Goal: Task Accomplishment & Management: Manage account settings

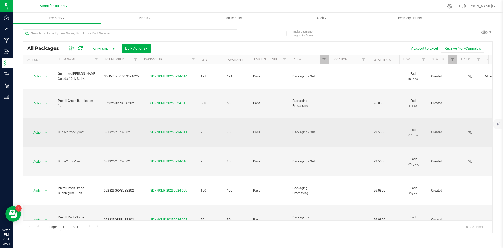
copy span "081325CTROZ502"
drag, startPoint x: 115, startPoint y: 123, endPoint x: 102, endPoint y: 123, distance: 12.6
click at [102, 123] on td "081325CTROZ502" at bounding box center [120, 132] width 39 height 29
click at [93, 126] on td "Buds-Citron-1/2oz" at bounding box center [78, 132] width 46 height 29
drag, startPoint x: 156, startPoint y: 123, endPoint x: 188, endPoint y: 124, distance: 32.3
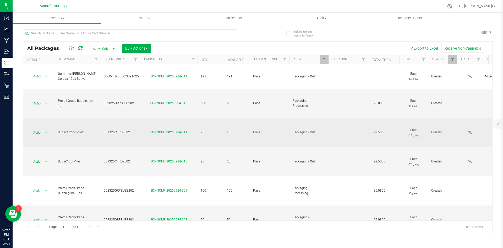
click at [190, 130] on div "SDNNCMF-20250924-011" at bounding box center [168, 132] width 59 height 5
copy link "SDNNCMF-20250924-011"
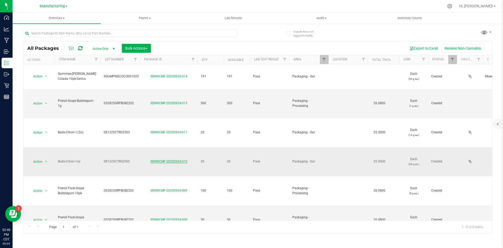
drag, startPoint x: 187, startPoint y: 152, endPoint x: 167, endPoint y: 153, distance: 20.4
click at [155, 159] on div "SDNNCMF-20250924-010" at bounding box center [168, 161] width 59 height 5
drag, startPoint x: 167, startPoint y: 153, endPoint x: 141, endPoint y: 154, distance: 25.7
click at [137, 155] on td "081325CTROZ502" at bounding box center [120, 161] width 39 height 29
drag, startPoint x: 145, startPoint y: 152, endPoint x: 175, endPoint y: 153, distance: 30.4
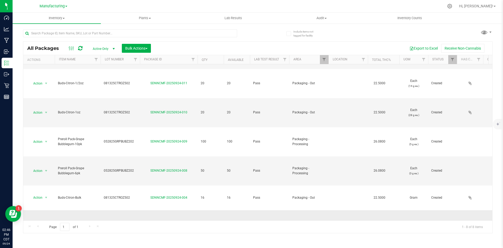
drag, startPoint x: 148, startPoint y: 201, endPoint x: 178, endPoint y: 204, distance: 30.2
click at [197, 222] on div "SDNNCMF-20250924-003" at bounding box center [168, 224] width 59 height 5
copy link "SDNNCMF-20250924-003"
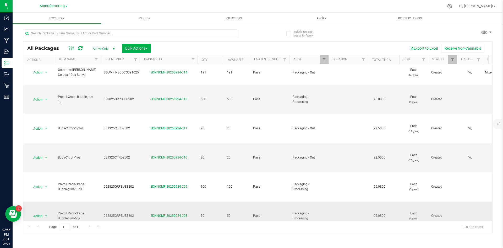
scroll to position [0, 0]
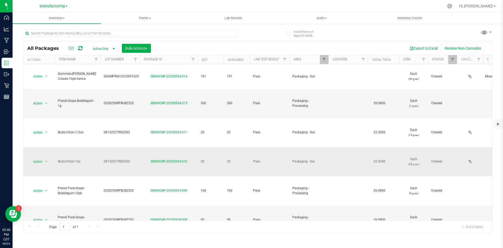
drag, startPoint x: 164, startPoint y: 150, endPoint x: 193, endPoint y: 150, distance: 29.6
click at [193, 159] on div "SDNNCMF-20250924-010" at bounding box center [168, 161] width 59 height 5
copy link "SDNNCMF-20250924-010"
drag, startPoint x: 134, startPoint y: 49, endPoint x: 135, endPoint y: 56, distance: 7.6
click at [134, 48] on span "Bulk Actions" at bounding box center [136, 48] width 22 height 4
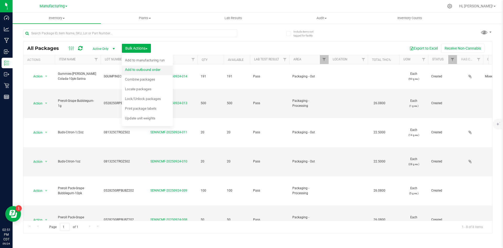
click at [138, 69] on span "Add to outbound order" at bounding box center [143, 69] width 36 height 4
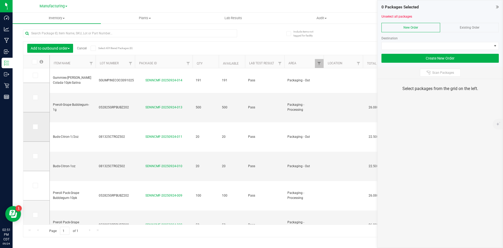
click at [37, 128] on span at bounding box center [35, 126] width 5 height 5
click at [0, 0] on input "checkbox" at bounding box center [0, 0] width 0 height 0
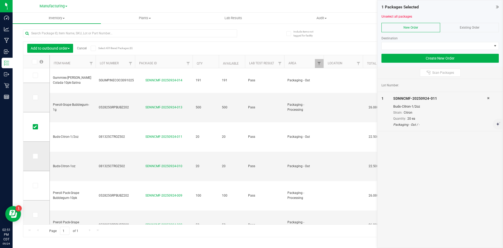
click at [36, 156] on icon at bounding box center [34, 156] width 3 height 0
click at [0, 0] on input "checkbox" at bounding box center [0, 0] width 0 height 0
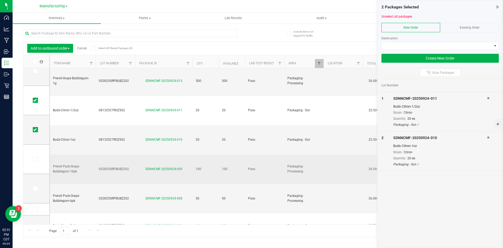
scroll to position [47, 0]
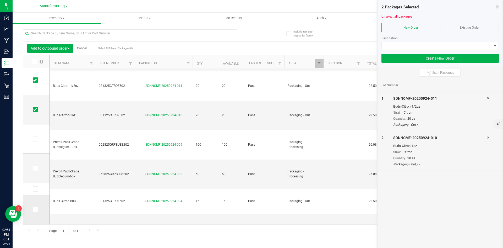
click at [35, 209] on icon at bounding box center [34, 209] width 3 height 0
click at [0, 0] on input "checkbox" at bounding box center [0, 0] width 0 height 0
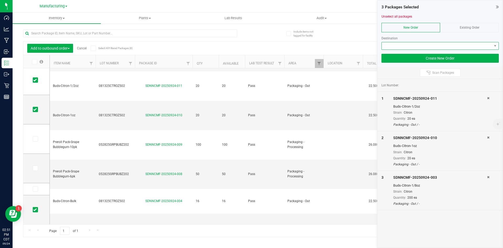
click at [394, 44] on span at bounding box center [437, 45] width 110 height 7
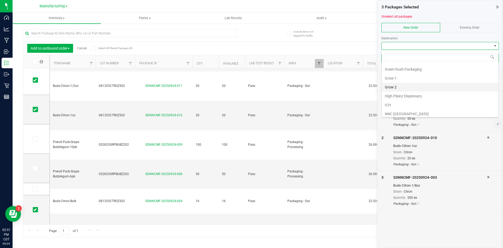
scroll to position [26, 0]
click at [406, 84] on li "Flowhub" at bounding box center [440, 86] width 117 height 9
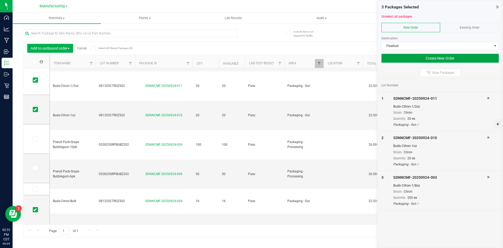
click at [404, 60] on button "Create New Order" at bounding box center [439, 58] width 117 height 9
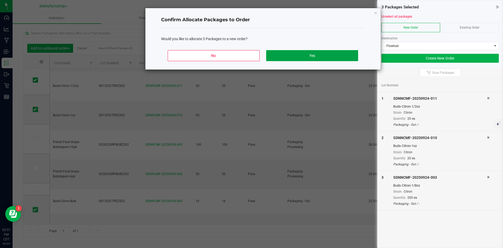
click at [298, 53] on button "Yes" at bounding box center [312, 55] width 92 height 11
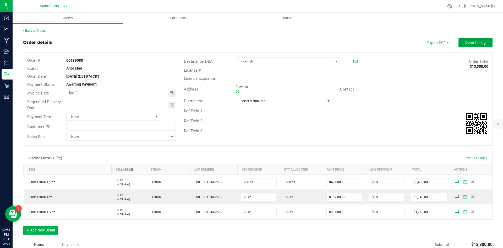
drag, startPoint x: 474, startPoint y: 38, endPoint x: 472, endPoint y: 41, distance: 3.4
click at [473, 38] on button "Done Editing" at bounding box center [475, 42] width 34 height 9
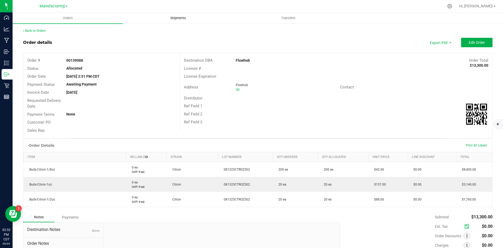
click at [174, 21] on uib-tab-heading "Shipments" at bounding box center [178, 18] width 110 height 10
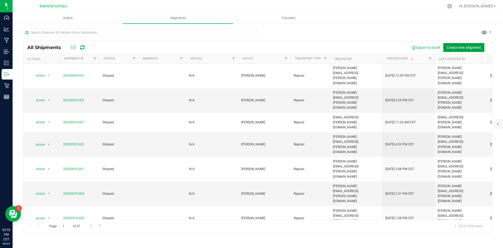
click at [473, 49] on span "Create new shipment" at bounding box center [464, 47] width 34 height 4
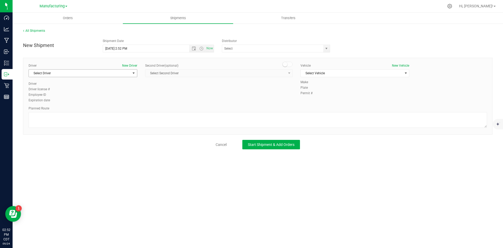
click at [117, 72] on span "Select Driver" at bounding box center [80, 72] width 102 height 7
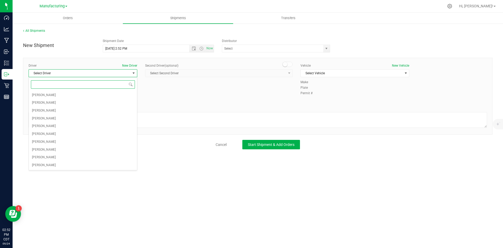
click at [97, 86] on input at bounding box center [83, 84] width 104 height 8
click at [92, 94] on li "[PERSON_NAME]" at bounding box center [83, 95] width 108 height 8
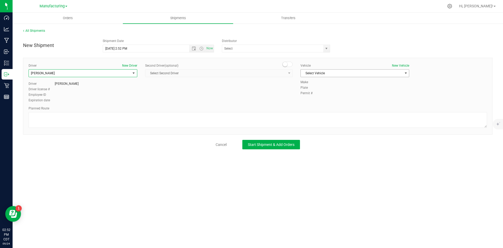
click at [318, 74] on span "Select Vehicle" at bounding box center [352, 72] width 102 height 7
click at [319, 84] on li "N/A" at bounding box center [355, 82] width 108 height 8
drag, startPoint x: 304, startPoint y: 119, endPoint x: 298, endPoint y: 113, distance: 8.2
click at [300, 116] on textarea at bounding box center [258, 120] width 458 height 16
type textarea "Packaging to stockroom"
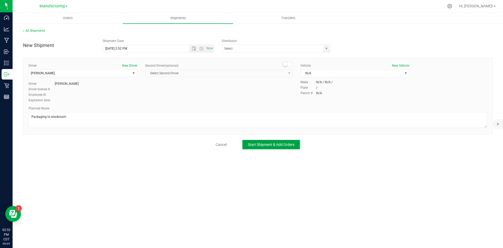
drag, startPoint x: 288, startPoint y: 144, endPoint x: 275, endPoint y: 142, distance: 12.7
click at [287, 144] on span "Start Shipment & Add Orders" at bounding box center [271, 144] width 47 height 4
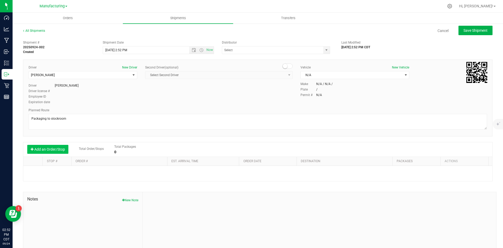
click at [62, 149] on button "Add an Order/Stop" at bounding box center [47, 149] width 41 height 9
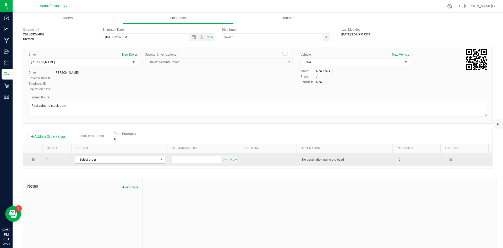
scroll to position [20, 0]
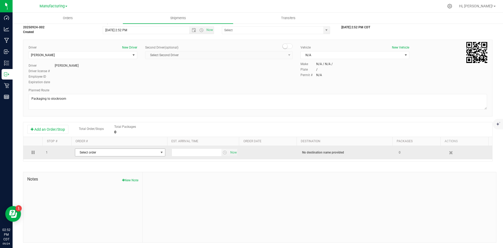
click at [105, 151] on span "Select order" at bounding box center [116, 152] width 83 height 7
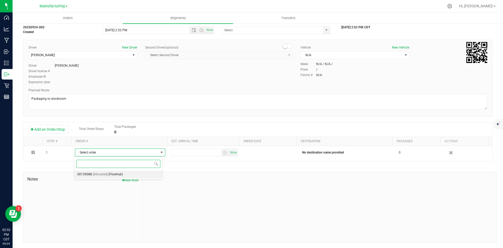
drag, startPoint x: 110, startPoint y: 173, endPoint x: 127, endPoint y: 168, distance: 17.4
click at [111, 173] on span "(Flowhub)" at bounding box center [115, 174] width 14 height 7
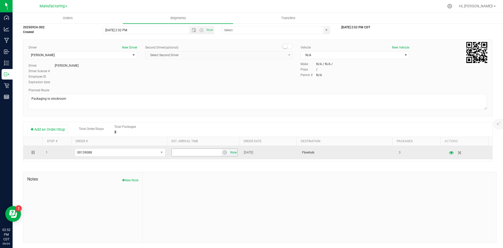
click at [229, 151] on span "Now" at bounding box center [233, 153] width 9 height 8
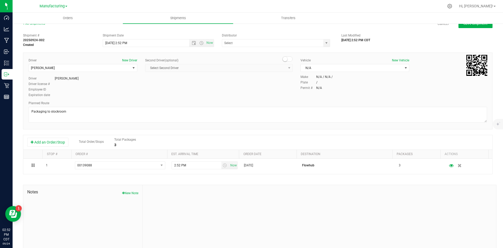
scroll to position [0, 0]
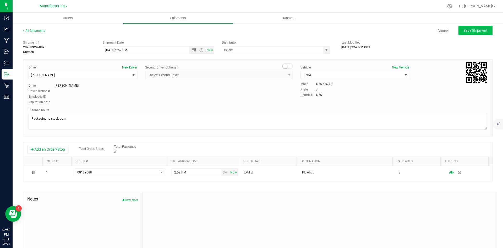
drag, startPoint x: 473, startPoint y: 24, endPoint x: 472, endPoint y: 30, distance: 5.8
click at [473, 25] on div "All Shipments Cancel Save Shipment Shipment # 20250924-002 Created Shipment Dat…" at bounding box center [258, 145] width 490 height 244
click at [472, 30] on span "Save Shipment" at bounding box center [475, 30] width 24 height 4
type input "[DATE] 7:52 PM"
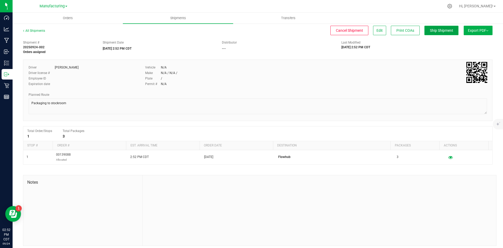
click at [434, 30] on span "Ship Shipment" at bounding box center [441, 30] width 23 height 4
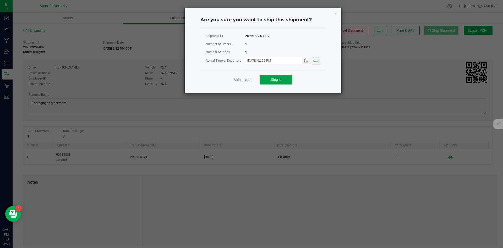
click at [278, 80] on span "Ship it" at bounding box center [276, 79] width 10 height 4
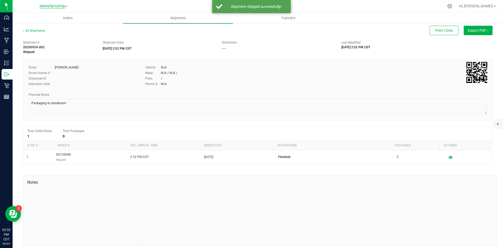
click at [62, 8] on span "Manufacturing" at bounding box center [52, 6] width 25 height 5
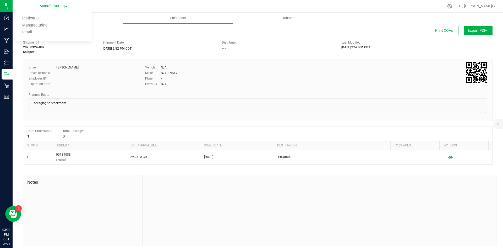
drag, startPoint x: 320, startPoint y: 33, endPoint x: 309, endPoint y: 38, distance: 12.2
click at [319, 33] on div "Print COAs" at bounding box center [256, 30] width 404 height 9
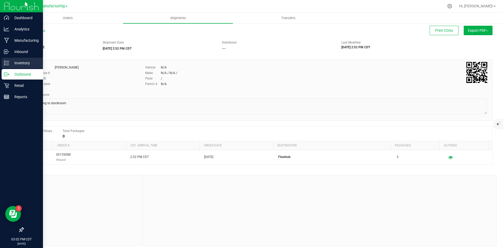
click at [8, 62] on icon at bounding box center [6, 62] width 5 height 5
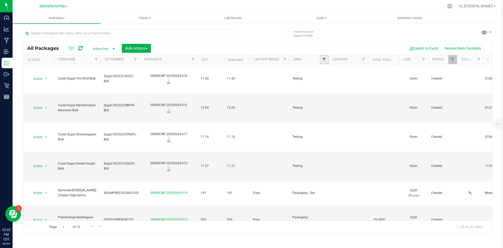
click at [325, 59] on span "Filter" at bounding box center [324, 59] width 4 height 4
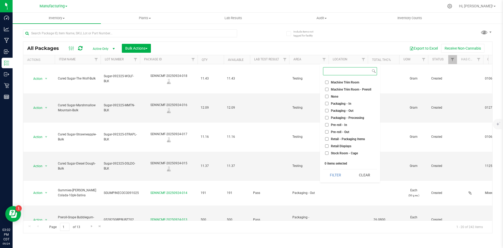
scroll to position [131, 0]
click at [344, 109] on li "Packaging - Out" at bounding box center [350, 107] width 54 height 6
click at [340, 105] on span "Packaging - Out" at bounding box center [342, 106] width 23 height 3
click at [329, 105] on input "Packaging - Out" at bounding box center [326, 106] width 3 height 3
checkbox input "true"
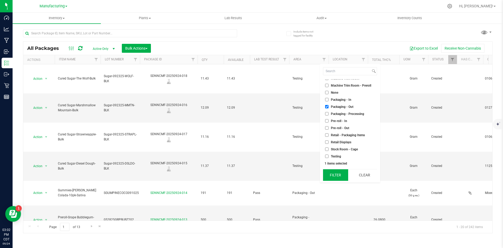
click at [336, 176] on button "Filter" at bounding box center [335, 175] width 25 height 12
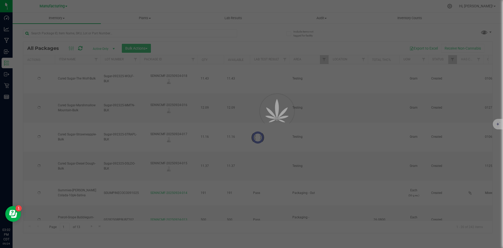
type input "[DATE]"
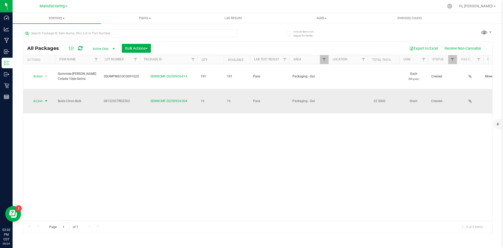
click at [38, 97] on span "Action" at bounding box center [36, 100] width 14 height 7
click at [49, 124] on li "Locate package" at bounding box center [45, 125] width 33 height 8
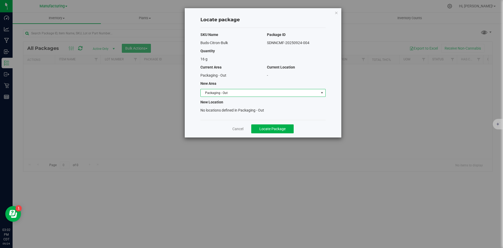
drag, startPoint x: 225, startPoint y: 92, endPoint x: 227, endPoint y: 96, distance: 4.4
click at [226, 94] on span "Packaging - Out" at bounding box center [260, 92] width 118 height 7
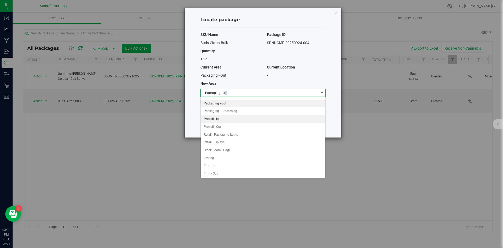
scroll to position [147, 0]
click at [239, 141] on li "Retail Displays" at bounding box center [263, 141] width 125 height 8
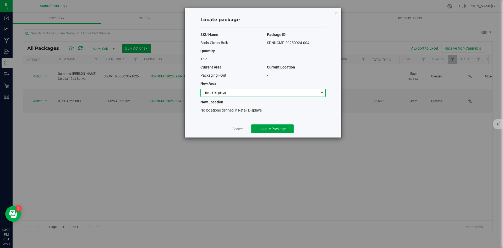
click at [266, 124] on button "Locate Package" at bounding box center [272, 128] width 42 height 9
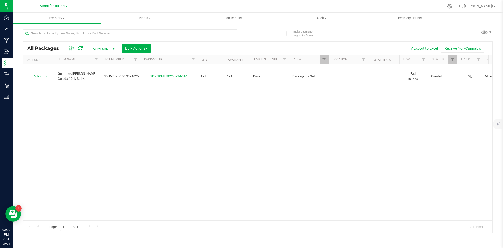
click at [203, 51] on div "Export to Excel Receive Non-Cannabis" at bounding box center [322, 48] width 334 height 9
click at [326, 59] on span "Filter" at bounding box center [324, 59] width 4 height 4
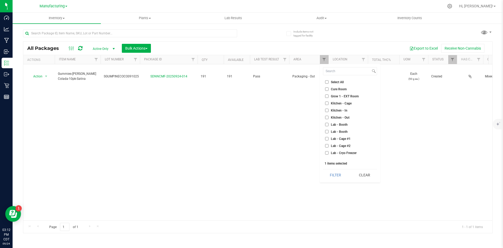
click at [323, 36] on div "All Packages Active Only Active Only Lab Samples Locked All Bulk Actions Add to…" at bounding box center [257, 128] width 469 height 209
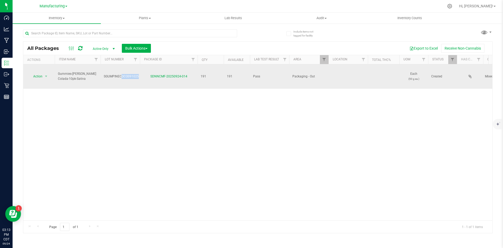
copy tr "SGUMPINECOCO091025"
drag, startPoint x: 103, startPoint y: 72, endPoint x: 140, endPoint y: 71, distance: 36.4
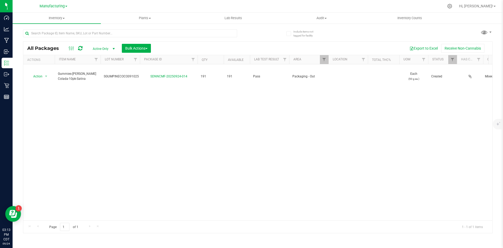
drag, startPoint x: 140, startPoint y: 106, endPoint x: 108, endPoint y: 63, distance: 54.3
click at [140, 106] on div "Action Action Adjust qty Create package Edit attributes Global inventory Locate…" at bounding box center [257, 142] width 469 height 156
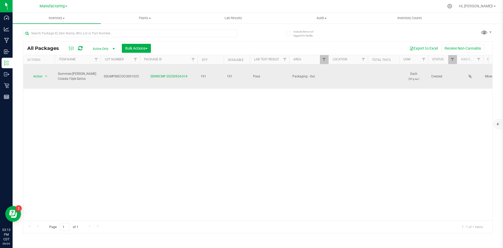
drag, startPoint x: 150, startPoint y: 70, endPoint x: 190, endPoint y: 72, distance: 40.4
click at [190, 74] on div "SDNNCMF-20250924-014" at bounding box center [168, 76] width 59 height 5
copy link "SDNNCMF-20250924-014"
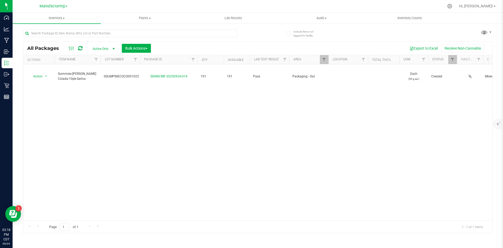
click at [185, 113] on div "Action Action Adjust qty Create package Edit attributes Global inventory Locate…" at bounding box center [257, 142] width 469 height 156
click at [139, 47] on span "Bulk Actions" at bounding box center [136, 48] width 22 height 4
click at [145, 70] on span "Add to outbound order" at bounding box center [143, 69] width 36 height 4
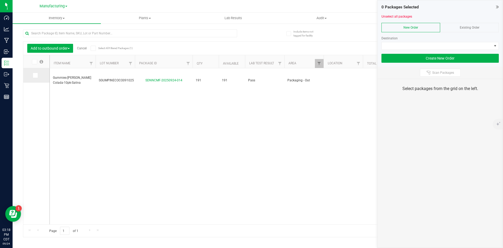
click at [35, 75] on icon at bounding box center [34, 75] width 3 height 0
click at [0, 0] on input "checkbox" at bounding box center [0, 0] width 0 height 0
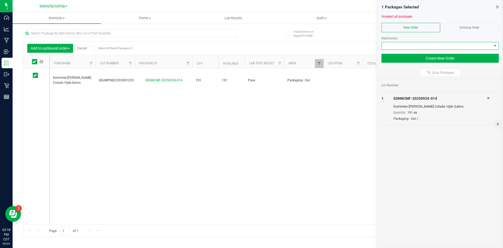
drag, startPoint x: 387, startPoint y: 47, endPoint x: 388, endPoint y: 49, distance: 2.7
click at [388, 47] on span at bounding box center [437, 45] width 110 height 7
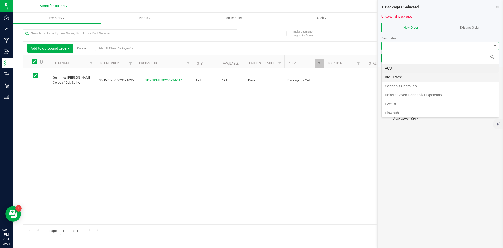
scroll to position [8, 117]
click at [398, 111] on li "Flowhub" at bounding box center [440, 112] width 117 height 9
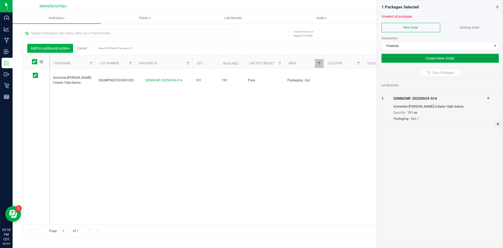
click at [398, 56] on button "Create New Order" at bounding box center [439, 58] width 117 height 9
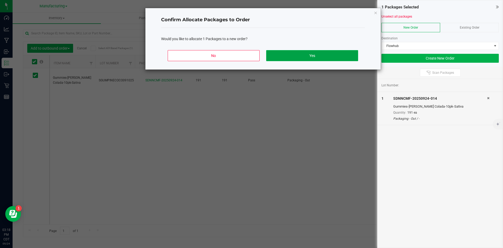
click at [319, 54] on button "Yes" at bounding box center [312, 55] width 92 height 11
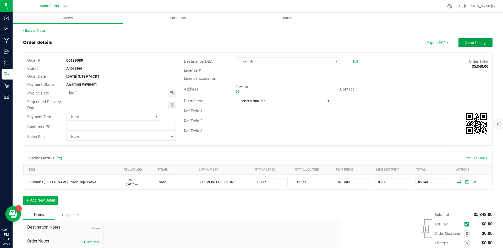
click at [473, 41] on span "Done Editing" at bounding box center [475, 42] width 20 height 4
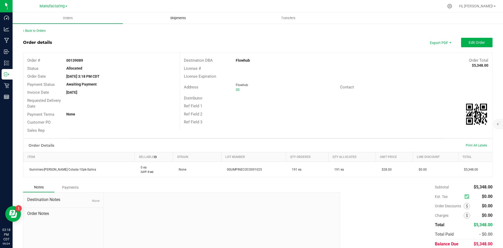
click at [183, 17] on span "Shipments" at bounding box center [178, 18] width 30 height 5
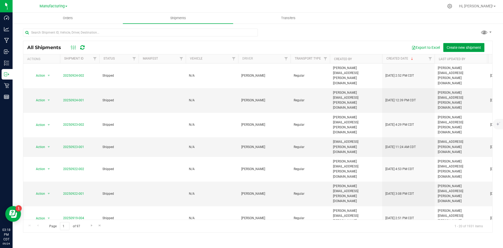
click at [462, 47] on span "Create new shipment" at bounding box center [464, 47] width 34 height 4
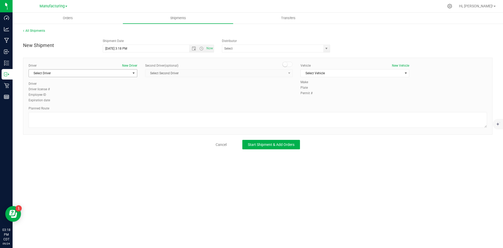
drag, startPoint x: 69, startPoint y: 74, endPoint x: 77, endPoint y: 84, distance: 12.0
click at [70, 74] on span "Select Driver" at bounding box center [80, 72] width 102 height 7
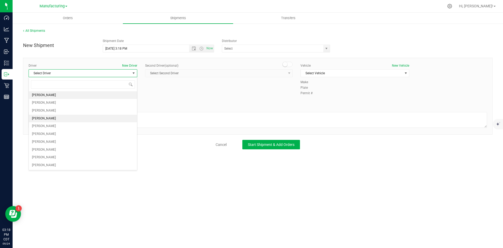
drag, startPoint x: 80, startPoint y: 96, endPoint x: 86, endPoint y: 95, distance: 6.1
click at [80, 96] on li "[PERSON_NAME]" at bounding box center [83, 95] width 108 height 8
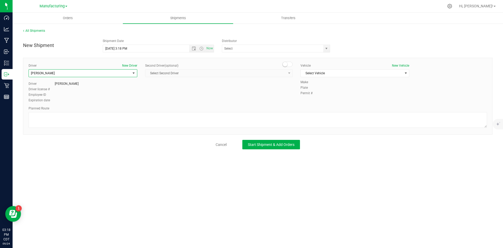
drag, startPoint x: 339, startPoint y: 61, endPoint x: 338, endPoint y: 65, distance: 3.8
click at [338, 64] on div "Driver New Driver [PERSON_NAME] Select Driver [PERSON_NAME] [PERSON_NAME] [PERS…" at bounding box center [257, 96] width 469 height 77
click at [336, 72] on span "Select Vehicle" at bounding box center [352, 72] width 102 height 7
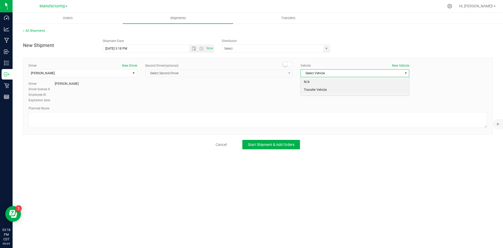
drag, startPoint x: 329, startPoint y: 81, endPoint x: 325, endPoint y: 86, distance: 6.3
click at [329, 82] on li "N/A" at bounding box center [355, 82] width 108 height 8
click at [313, 119] on textarea at bounding box center [258, 120] width 458 height 16
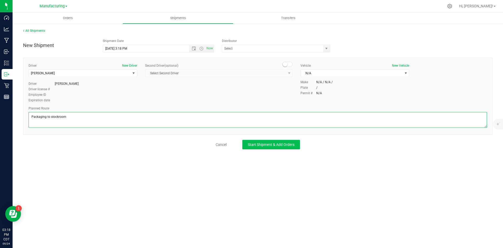
type textarea "Packaging to stockroom"
drag, startPoint x: 292, startPoint y: 148, endPoint x: 286, endPoint y: 147, distance: 6.3
click at [292, 147] on button "Start Shipment & Add Orders" at bounding box center [271, 144] width 58 height 9
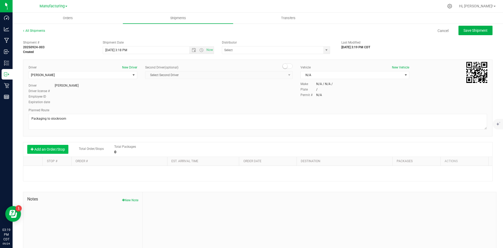
drag, startPoint x: 52, startPoint y: 146, endPoint x: 69, endPoint y: 151, distance: 17.5
click at [53, 145] on button "Add an Order/Stop" at bounding box center [47, 149] width 41 height 9
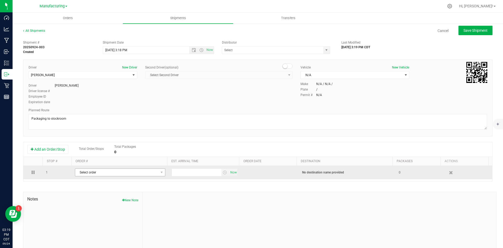
click at [96, 169] on span "Select order" at bounding box center [116, 171] width 83 height 7
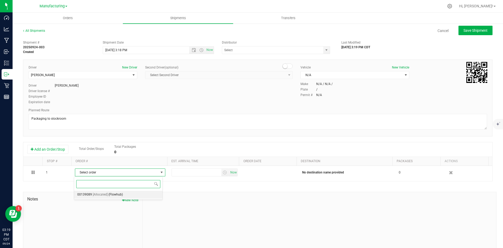
drag, startPoint x: 112, startPoint y: 197, endPoint x: 114, endPoint y: 196, distance: 3.0
click at [112, 196] on span "(Flowhub)" at bounding box center [115, 194] width 14 height 7
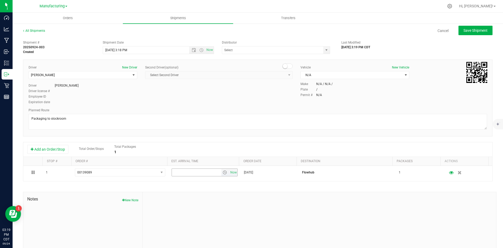
drag, startPoint x: 232, startPoint y: 170, endPoint x: 289, endPoint y: 138, distance: 66.1
click at [234, 170] on td "Now" at bounding box center [204, 172] width 73 height 13
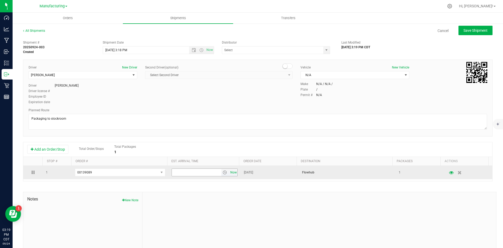
click at [229, 173] on span "Now" at bounding box center [233, 172] width 9 height 8
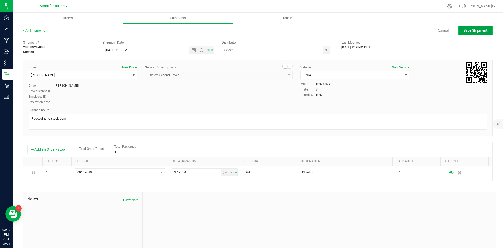
click at [466, 28] on span "Save Shipment" at bounding box center [475, 30] width 24 height 4
type input "[DATE] 8:18 PM"
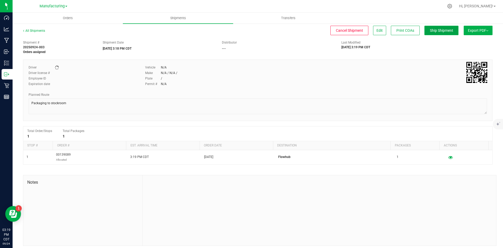
click at [435, 30] on span "Ship Shipment" at bounding box center [441, 30] width 23 height 4
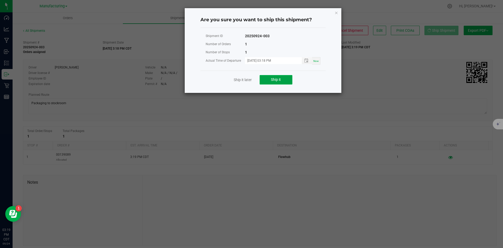
click at [269, 80] on button "Ship it" at bounding box center [276, 79] width 33 height 9
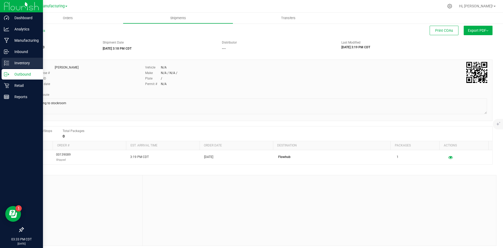
click at [7, 62] on icon at bounding box center [6, 62] width 5 height 5
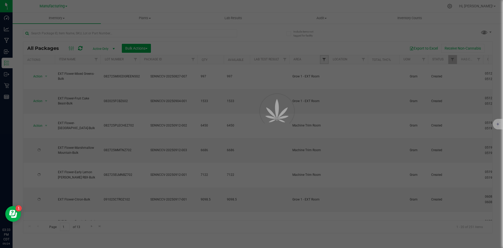
click at [324, 59] on span "Filter" at bounding box center [324, 59] width 4 height 4
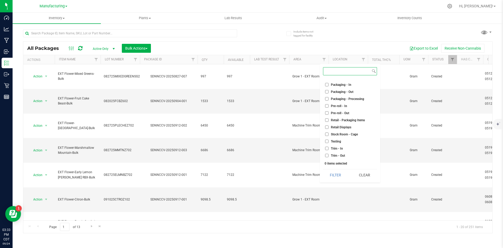
scroll to position [146, 0]
drag, startPoint x: 346, startPoint y: 92, endPoint x: 346, endPoint y: 95, distance: 2.9
click at [346, 93] on span "Packaging - Out" at bounding box center [342, 91] width 23 height 3
click at [329, 93] on input "Packaging - Out" at bounding box center [326, 91] width 3 height 3
checkbox input "true"
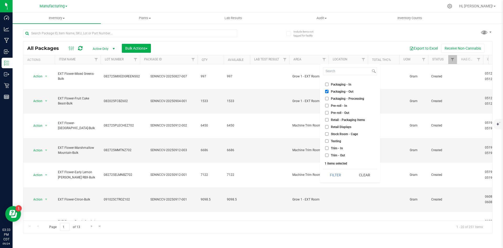
click at [346, 100] on span "Packaging - Processing" at bounding box center [347, 98] width 33 height 3
click at [329, 100] on input "Packaging - Processing" at bounding box center [326, 98] width 3 height 3
checkbox input "true"
click at [336, 168] on div "Select All Cure Room Grow 1 - EXT Room Kitchen - Cage Kitchen - In Kitchen - Ou…" at bounding box center [350, 123] width 60 height 118
click at [336, 173] on button "Filter" at bounding box center [335, 175] width 25 height 12
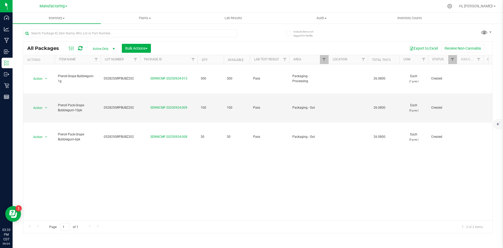
click at [221, 165] on div "Action Action Adjust qty Create package Edit attributes Global inventory Locate…" at bounding box center [257, 142] width 469 height 156
click at [186, 167] on div "Action Action Adjust qty Create package Edit attributes Global inventory Locate…" at bounding box center [257, 142] width 469 height 156
drag, startPoint x: 143, startPoint y: 189, endPoint x: 149, endPoint y: 182, distance: 9.4
click at [144, 189] on div "Action Action Adjust qty Create package Edit attributes Global inventory Locate…" at bounding box center [257, 142] width 469 height 156
click at [95, 161] on div "Action Action Adjust qty Create package Edit attributes Global inventory Locate…" at bounding box center [257, 142] width 469 height 156
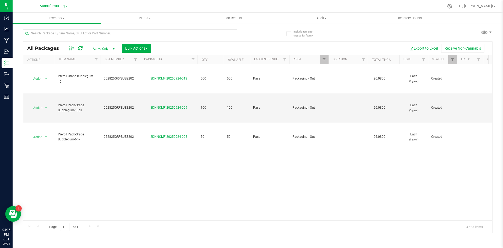
drag, startPoint x: 156, startPoint y: 183, endPoint x: 158, endPoint y: 180, distance: 2.9
click at [156, 182] on div "Action Action Adjust qty Create package Edit attributes Global inventory Locate…" at bounding box center [257, 142] width 469 height 156
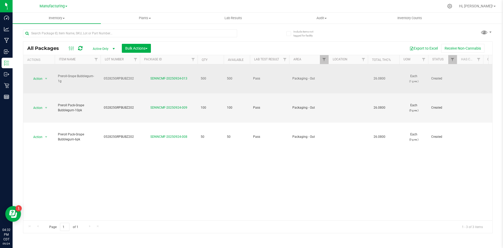
drag, startPoint x: 138, startPoint y: 78, endPoint x: 102, endPoint y: 78, distance: 35.4
click at [102, 78] on td "052825GRPBUBZ202" at bounding box center [120, 78] width 39 height 29
drag, startPoint x: 112, startPoint y: 78, endPoint x: 96, endPoint y: 78, distance: 16.5
click at [193, 77] on div "SDNNCMF-20250924-013" at bounding box center [168, 78] width 59 height 5
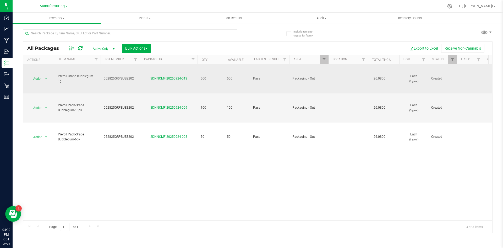
drag, startPoint x: 192, startPoint y: 77, endPoint x: 145, endPoint y: 77, distance: 47.4
click at [145, 77] on div "SDNNCMF-20250924-013" at bounding box center [168, 78] width 59 height 5
copy link "SDNNCMF-20250924-013"
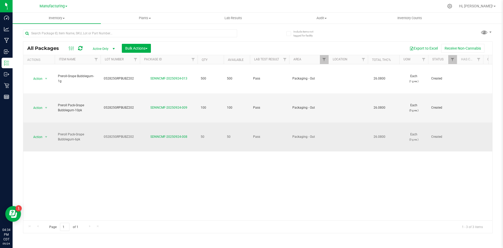
drag, startPoint x: 139, startPoint y: 138, endPoint x: 96, endPoint y: 138, distance: 43.2
copy tr "052825GRPBUBZ202"
drag, startPoint x: 190, startPoint y: 139, endPoint x: 156, endPoint y: 136, distance: 34.2
click at [148, 136] on div "SDNNCMF-20250924-008" at bounding box center [168, 136] width 59 height 5
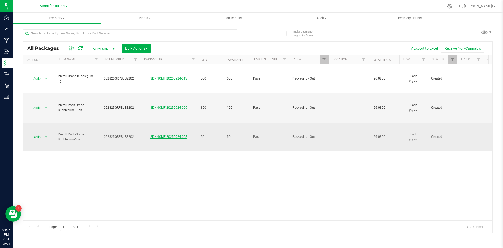
copy link "SDNNCMF-20250924-008"
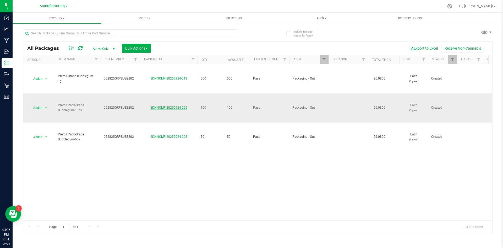
drag, startPoint x: 181, startPoint y: 108, endPoint x: 160, endPoint y: 106, distance: 20.6
click at [150, 108] on div "SDNNCMF-20250924-009" at bounding box center [168, 107] width 59 height 5
copy link "SDNNCMF-20250924-009"
drag, startPoint x: 217, startPoint y: 46, endPoint x: 156, endPoint y: 59, distance: 62.4
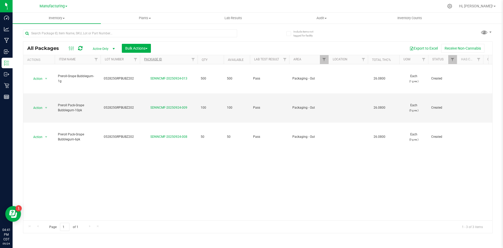
click at [215, 46] on div "Export to Excel Receive Non-Cannabis" at bounding box center [322, 48] width 334 height 9
click at [139, 47] on span "Bulk Actions" at bounding box center [136, 48] width 22 height 4
click at [152, 69] on span "Add to outbound order" at bounding box center [143, 69] width 36 height 4
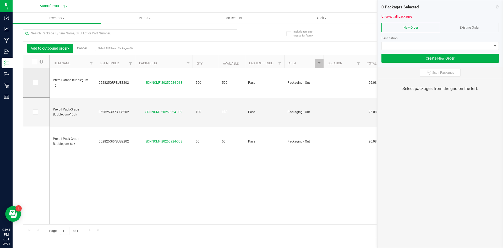
click at [40, 83] on label at bounding box center [37, 82] width 8 height 5
click at [0, 0] on input "checkbox" at bounding box center [0, 0] width 0 height 0
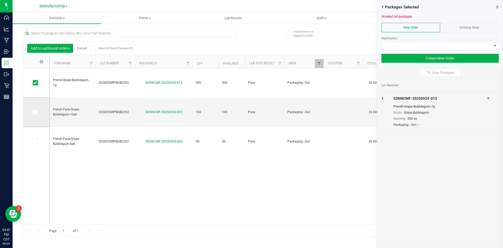
drag, startPoint x: 35, startPoint y: 112, endPoint x: 34, endPoint y: 125, distance: 13.1
click at [35, 112] on icon at bounding box center [34, 112] width 3 height 0
click at [0, 0] on input "checkbox" at bounding box center [0, 0] width 0 height 0
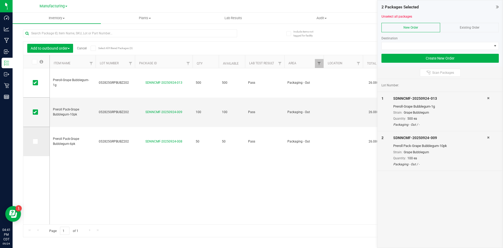
click at [37, 139] on span at bounding box center [35, 141] width 5 height 5
click at [0, 0] on input "checkbox" at bounding box center [0, 0] width 0 height 0
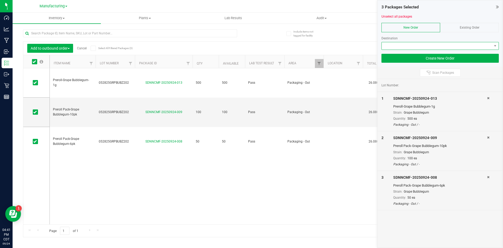
click at [401, 46] on span at bounding box center [437, 45] width 110 height 7
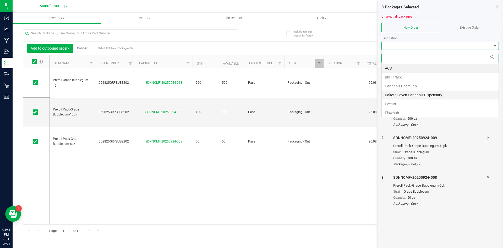
scroll to position [8, 117]
click at [400, 110] on li "Flowhub" at bounding box center [440, 112] width 117 height 9
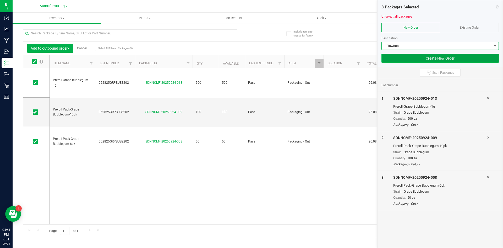
click at [398, 57] on button "Create New Order" at bounding box center [439, 58] width 117 height 9
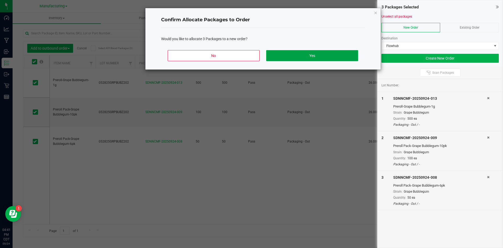
click at [308, 54] on button "Yes" at bounding box center [312, 55] width 92 height 11
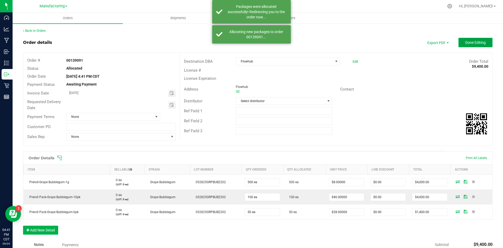
drag, startPoint x: 469, startPoint y: 40, endPoint x: 466, endPoint y: 40, distance: 3.1
click at [468, 40] on button "Done Editing" at bounding box center [475, 42] width 34 height 9
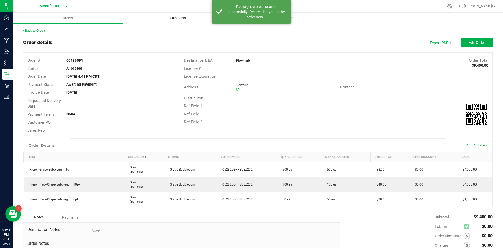
click at [179, 18] on span "Shipments" at bounding box center [178, 18] width 30 height 5
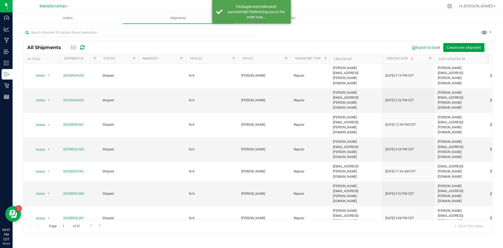
click at [449, 44] on button "Create new shipment" at bounding box center [463, 47] width 41 height 9
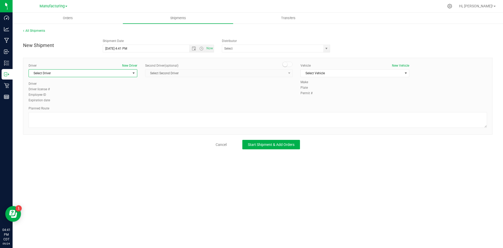
drag, startPoint x: 72, startPoint y: 75, endPoint x: 73, endPoint y: 82, distance: 7.0
click at [72, 75] on span "Select Driver" at bounding box center [80, 72] width 102 height 7
drag, startPoint x: 74, startPoint y: 94, endPoint x: 84, endPoint y: 94, distance: 10.0
click at [75, 94] on li "[PERSON_NAME]" at bounding box center [83, 95] width 108 height 8
click at [312, 76] on span "Select Vehicle" at bounding box center [352, 72] width 102 height 7
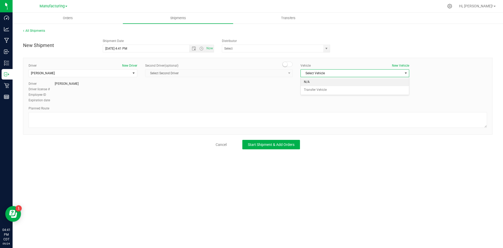
click at [309, 80] on li "N/A" at bounding box center [355, 82] width 108 height 8
click at [304, 119] on textarea at bounding box center [258, 120] width 458 height 16
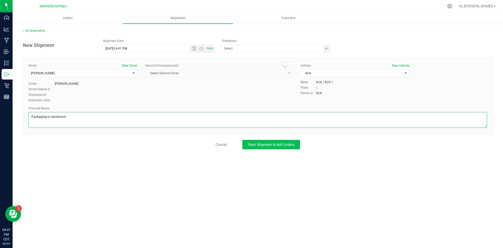
type textarea "Packaging to stockroom"
click at [279, 147] on button "Start Shipment & Add Orders" at bounding box center [271, 144] width 58 height 9
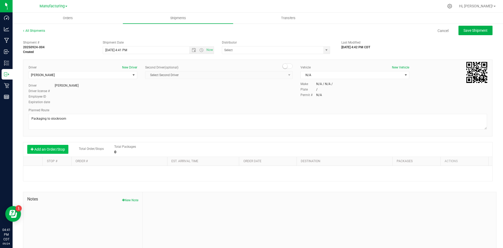
drag, startPoint x: 58, startPoint y: 149, endPoint x: 62, endPoint y: 152, distance: 5.4
click at [58, 149] on button "Add an Order/Stop" at bounding box center [47, 149] width 41 height 9
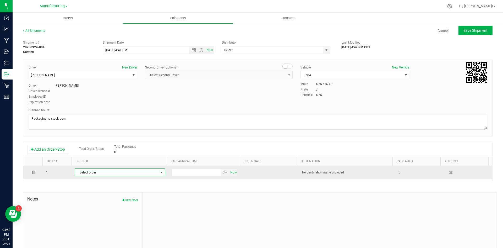
click at [88, 172] on span "Select order" at bounding box center [116, 171] width 83 height 7
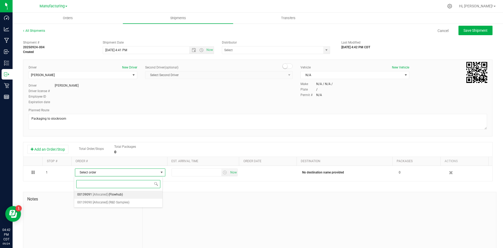
click at [100, 191] on span "[Allocated]" at bounding box center [100, 194] width 15 height 7
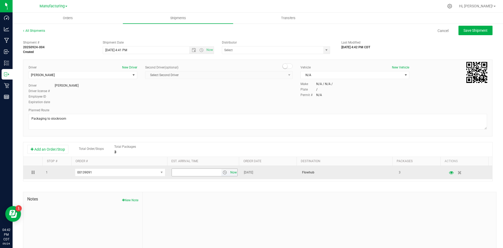
click at [229, 173] on span "Now" at bounding box center [233, 172] width 9 height 8
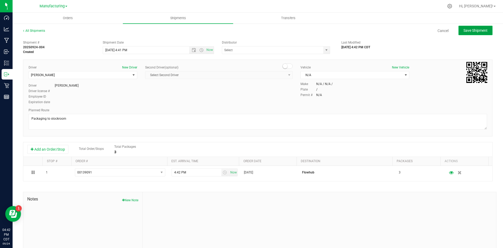
click at [461, 27] on button "Save Shipment" at bounding box center [475, 30] width 34 height 9
type input "9/24/2025 9:41 PM"
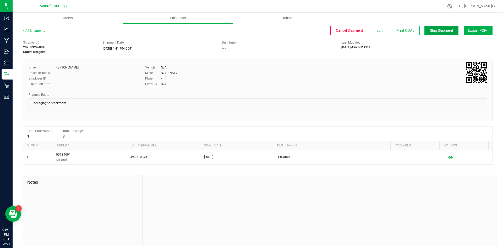
click at [437, 33] on button "Ship Shipment" at bounding box center [441, 30] width 34 height 9
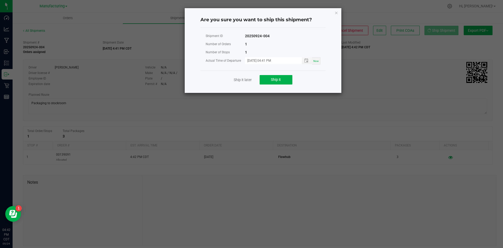
click at [273, 86] on div "Ship it later Ship it" at bounding box center [262, 79] width 125 height 18
click at [275, 80] on span "Ship it" at bounding box center [276, 79] width 10 height 4
